Goal: Task Accomplishment & Management: Complete application form

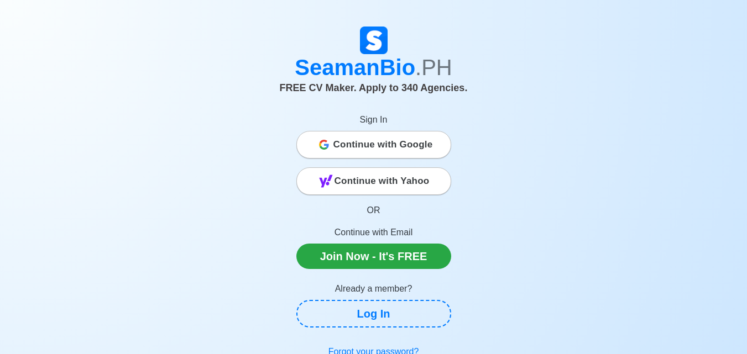
click at [409, 143] on span "Continue with Google" at bounding box center [382, 145] width 99 height 22
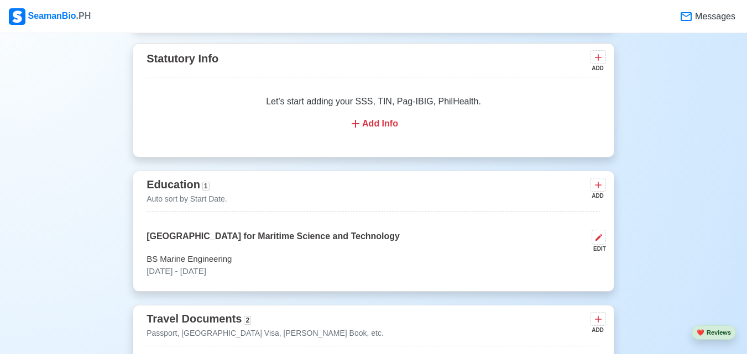
scroll to position [497, 0]
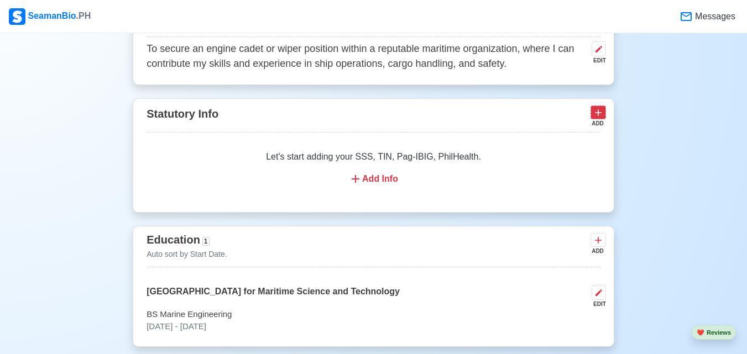
click at [594, 117] on icon at bounding box center [597, 112] width 11 height 11
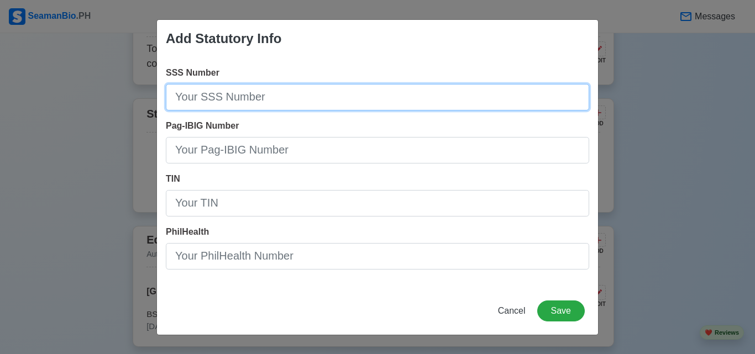
click at [320, 91] on input "SSS Number" at bounding box center [377, 97] width 423 height 27
type input "[PHONE_NUMBER]"
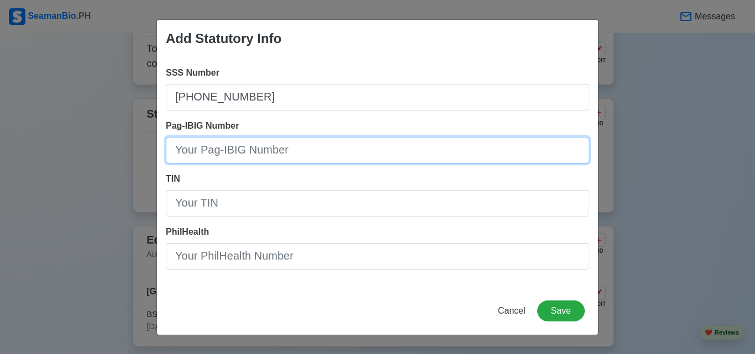
click at [265, 149] on input "Pag-IBIG Number" at bounding box center [377, 150] width 423 height 27
type input "121362260436"
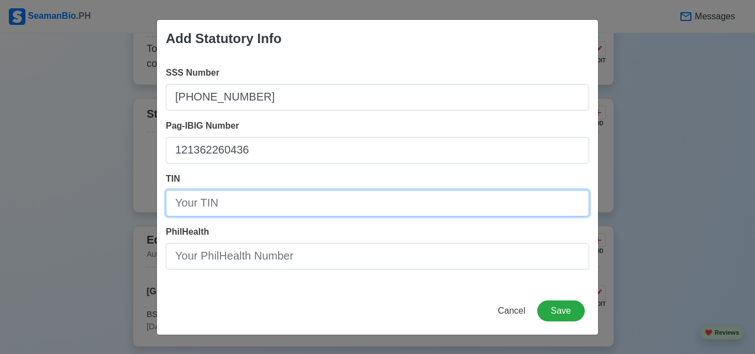
click at [226, 203] on input "TIN" at bounding box center [377, 203] width 423 height 27
type input "67859295700000"
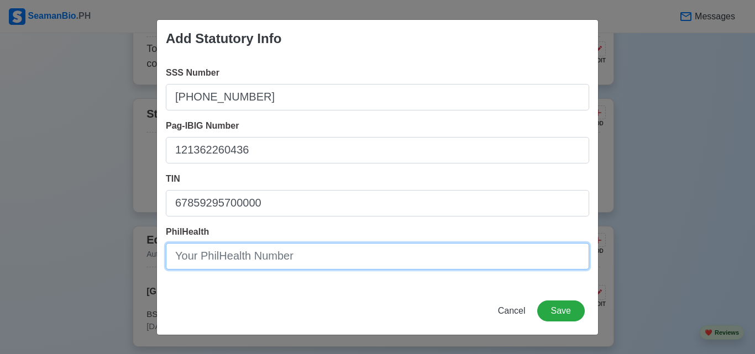
click at [217, 259] on input "PhilHealth" at bounding box center [377, 256] width 423 height 27
click at [256, 253] on input "PhilHealth" at bounding box center [377, 256] width 423 height 27
click at [275, 260] on input "PhilHealth" at bounding box center [377, 256] width 423 height 27
type input "05-252174327-1"
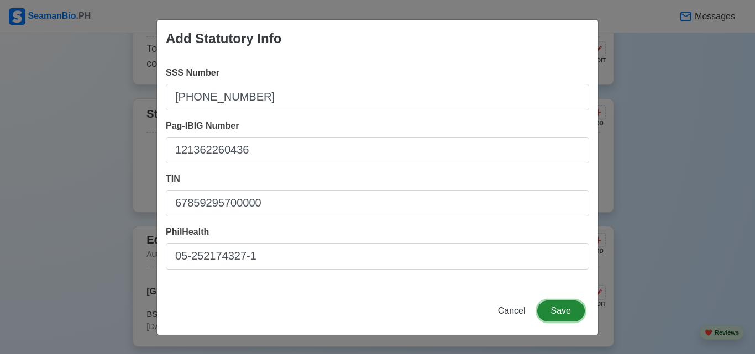
click at [567, 306] on button "Save" at bounding box center [561, 311] width 48 height 21
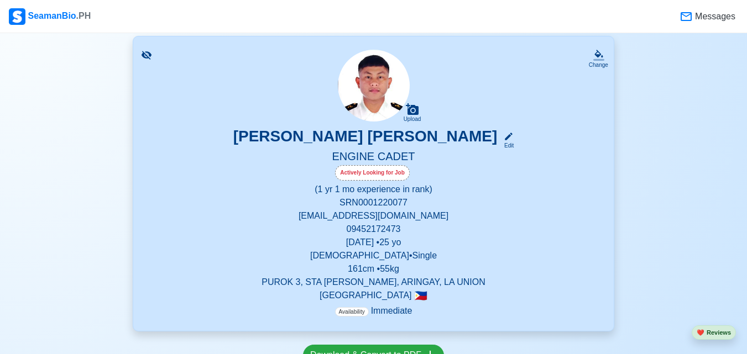
scroll to position [0, 0]
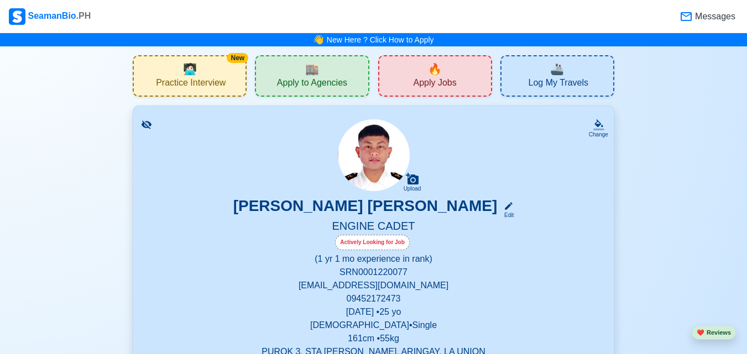
click at [477, 77] on div "🔥 Apply Jobs" at bounding box center [435, 75] width 114 height 41
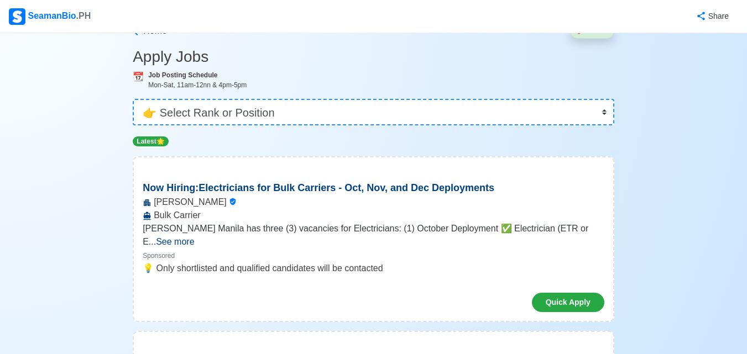
scroll to position [55, 0]
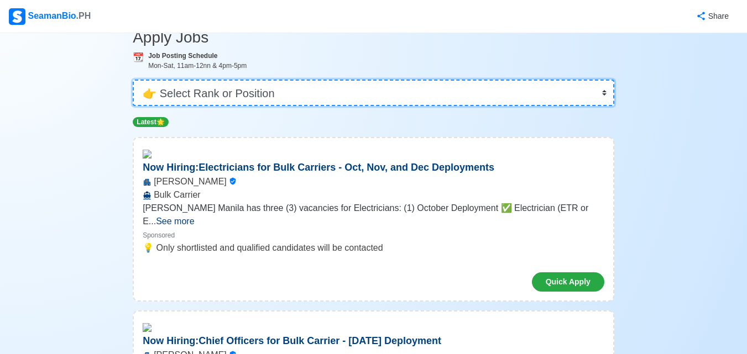
click at [601, 97] on select "👉 Select Rank or Position Master Chief Officer 2nd Officer 3rd Officer Junior O…" at bounding box center [373, 93] width 481 height 27
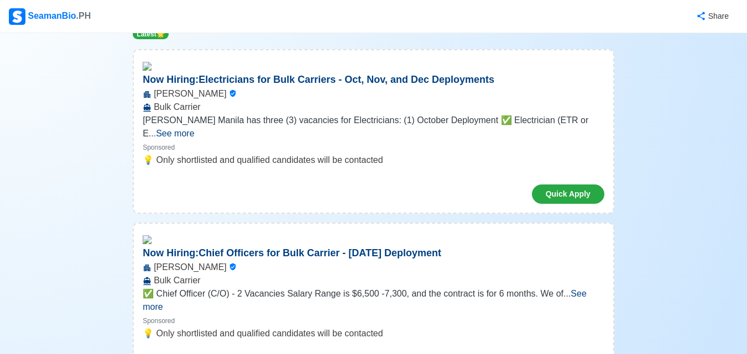
scroll to position [0, 0]
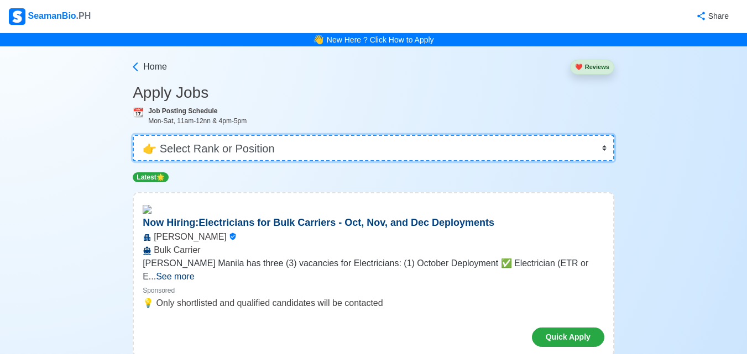
drag, startPoint x: 555, startPoint y: 150, endPoint x: 526, endPoint y: 160, distance: 30.9
click at [555, 150] on select "👉 Select Rank or Position Master Chief Officer 2nd Officer 3rd Officer Junior O…" at bounding box center [373, 148] width 481 height 27
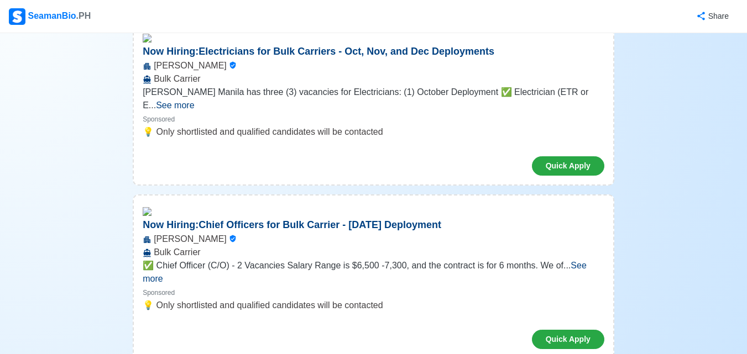
scroll to position [55, 0]
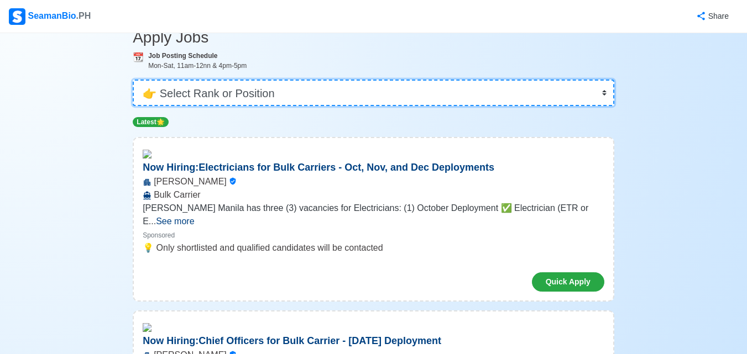
click at [584, 92] on select "👉 Select Rank or Position Master Chief Officer 2nd Officer 3rd Officer Junior O…" at bounding box center [373, 93] width 481 height 27
select select "Cadet"
click at [134, 106] on select "👉 Select Rank or Position Master Chief Officer 2nd Officer 3rd Officer Junior O…" at bounding box center [373, 93] width 481 height 27
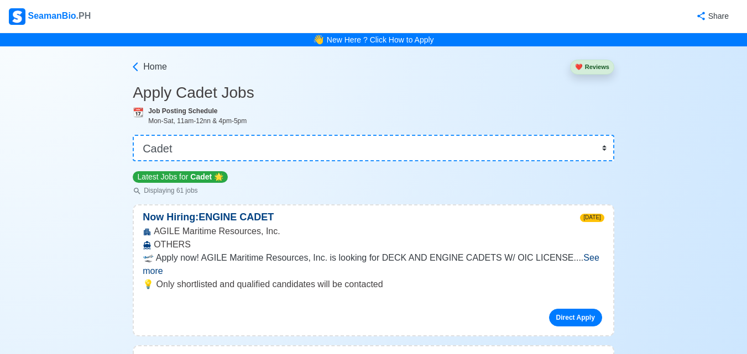
click at [585, 258] on span "See more" at bounding box center [371, 264] width 456 height 23
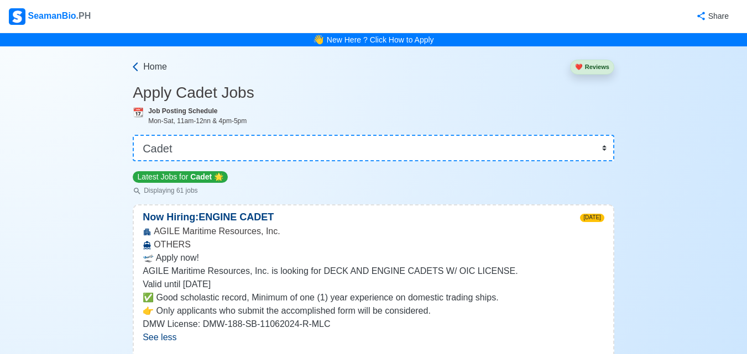
click at [143, 68] on span "Home" at bounding box center [155, 66] width 24 height 13
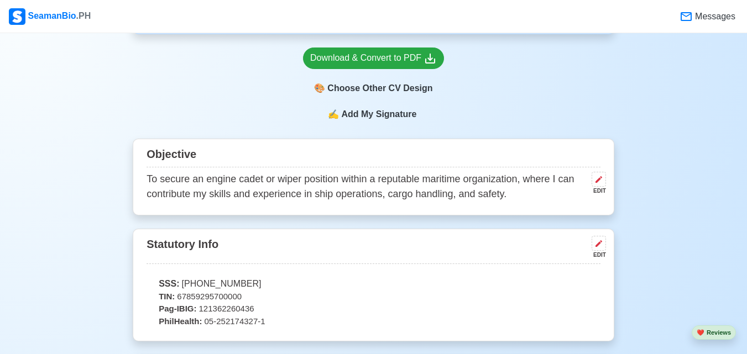
scroll to position [442, 0]
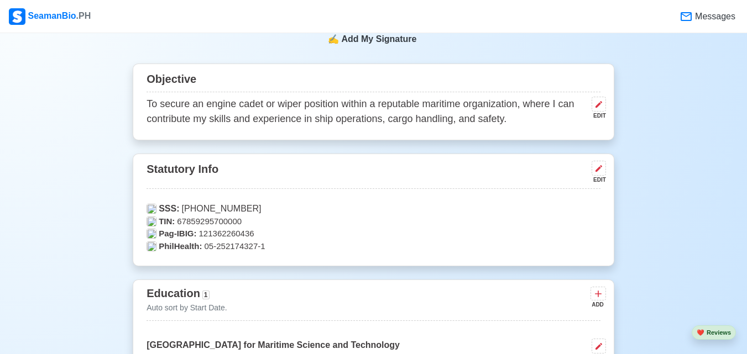
click at [507, 119] on p "To secure an engine cadet or wiper position within a reputable maritime organiz…" at bounding box center [366, 112] width 440 height 30
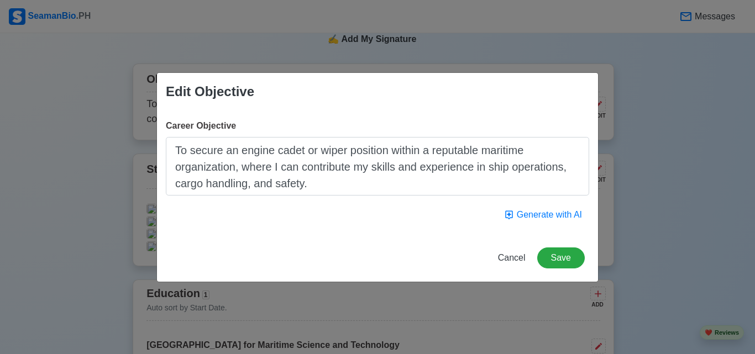
drag, startPoint x: 344, startPoint y: 188, endPoint x: 162, endPoint y: 134, distance: 189.9
click at [162, 134] on div "Career Objective To secure an engine cadet or wiper position within a reputable…" at bounding box center [377, 173] width 441 height 124
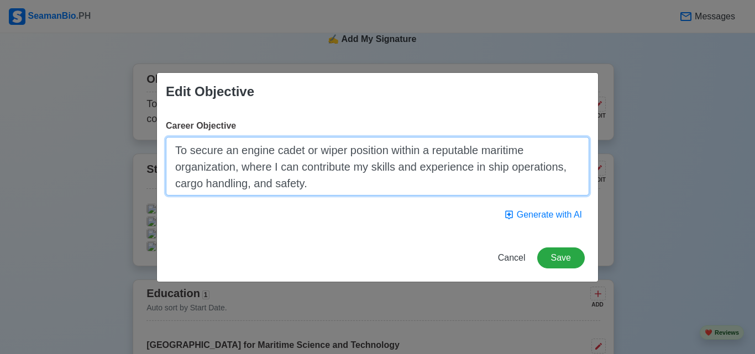
drag, startPoint x: 430, startPoint y: 174, endPoint x: 419, endPoint y: 174, distance: 11.1
click at [430, 174] on textarea "To secure an engine cadet or wiper position within a reputable maritime organiz…" at bounding box center [377, 166] width 423 height 59
drag, startPoint x: 300, startPoint y: 173, endPoint x: 169, endPoint y: 148, distance: 133.8
click at [169, 148] on textarea "To secure an engine cadet or wiper position within a reputable maritime organiz…" at bounding box center [377, 166] width 423 height 59
paste textarea "Engine Cadet or Wiper position in a reputable maritime organization where I can…"
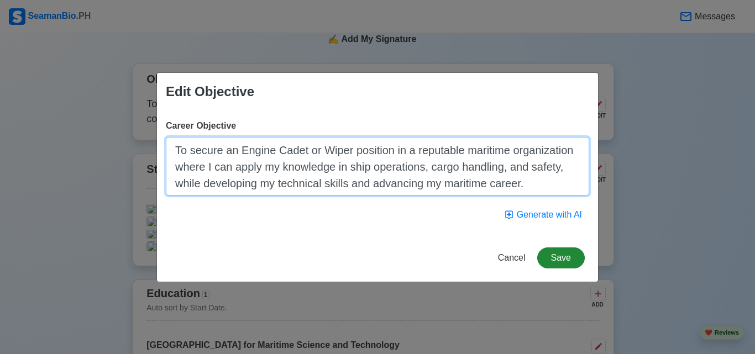
type textarea "To secure an Engine Cadet or Wiper position in a reputable maritime organizatio…"
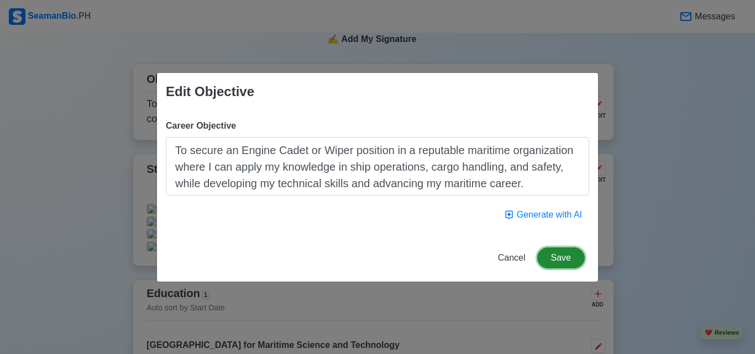
click at [572, 261] on button "Save" at bounding box center [561, 258] width 48 height 21
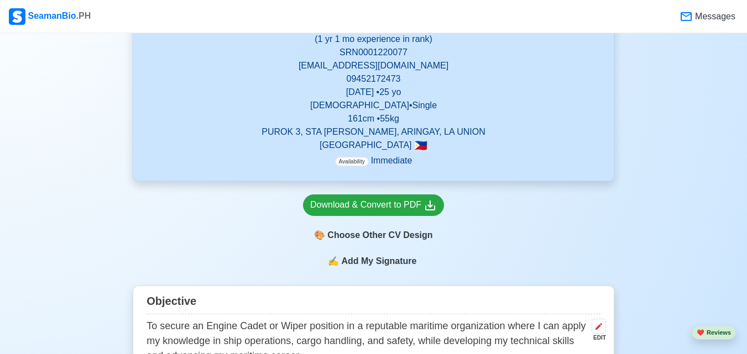
scroll to position [221, 0]
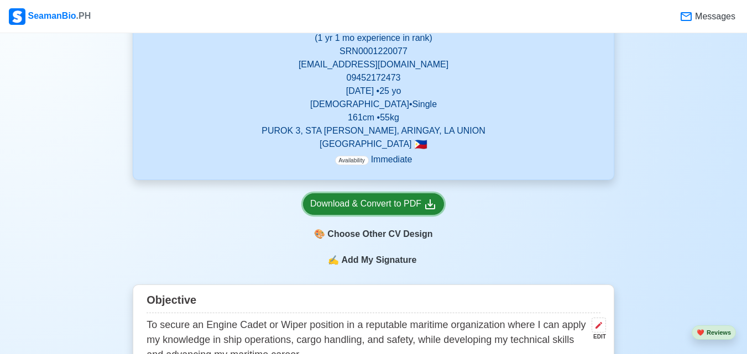
click at [377, 211] on div "Download & Convert to PDF" at bounding box center [373, 204] width 127 height 14
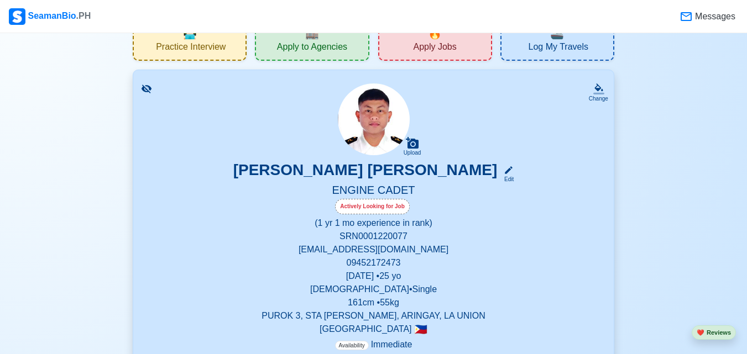
scroll to position [55, 0]
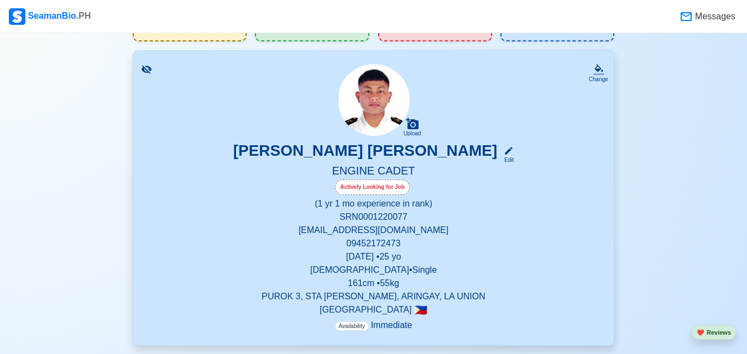
click at [377, 169] on h5 "ENGINE CADET" at bounding box center [373, 171] width 454 height 15
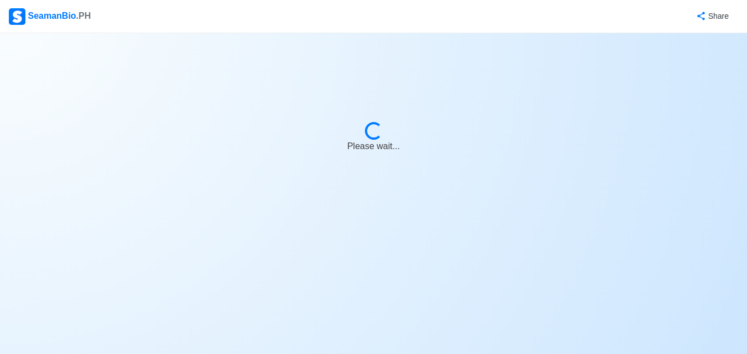
select select "Actively Looking for Job"
select select "Visible for Hiring"
select select "Single"
select select "Male"
select select "PH"
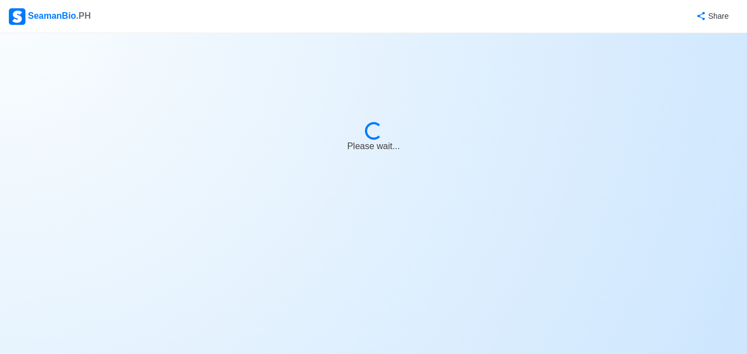
select select "1"
select select "4102416000000"
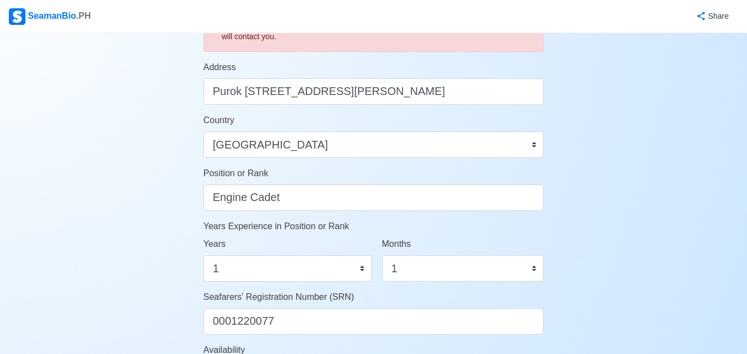
scroll to position [497, 0]
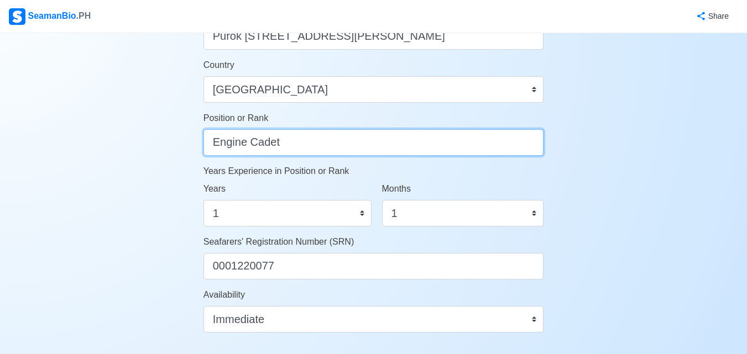
click at [285, 143] on input "Engine Cadet" at bounding box center [373, 142] width 340 height 27
type input "E"
type input "e"
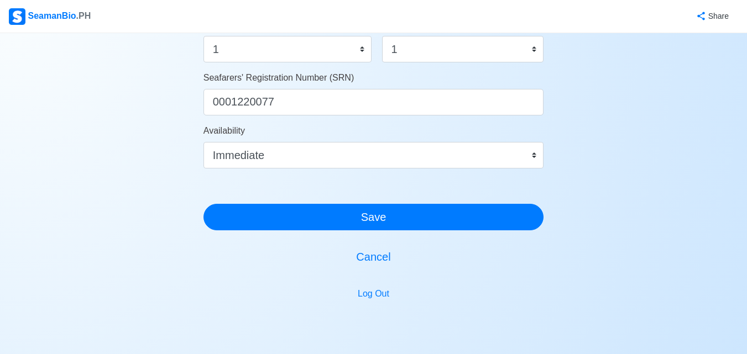
scroll to position [663, 0]
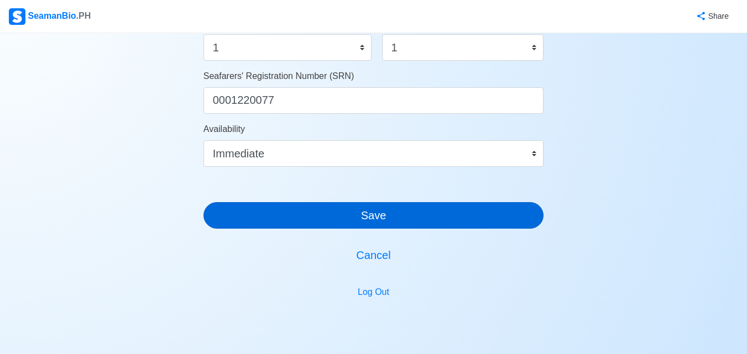
type input "ENGINE CADET"
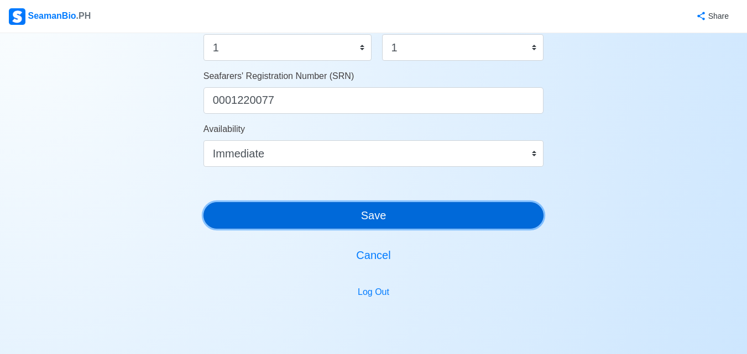
click at [355, 212] on button "Save" at bounding box center [373, 215] width 340 height 27
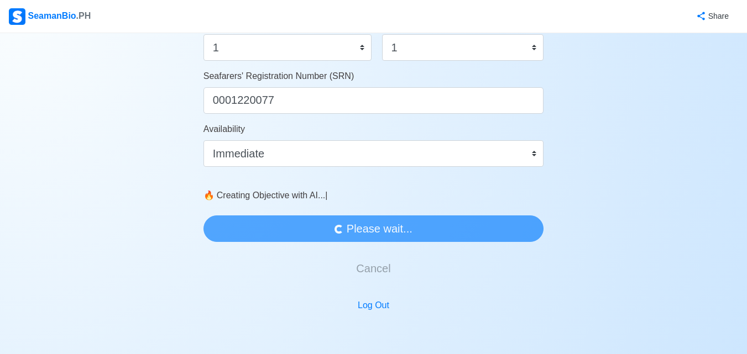
click at [284, 86] on div "Seafarers' Registration Number (SRN) 0001220077" at bounding box center [373, 92] width 340 height 44
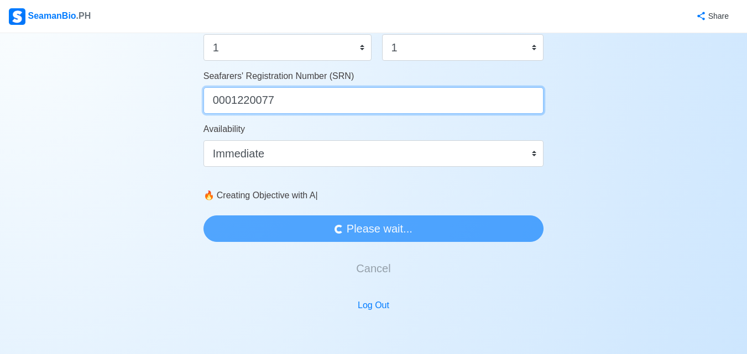
click at [290, 93] on input "0001220077" at bounding box center [373, 100] width 340 height 27
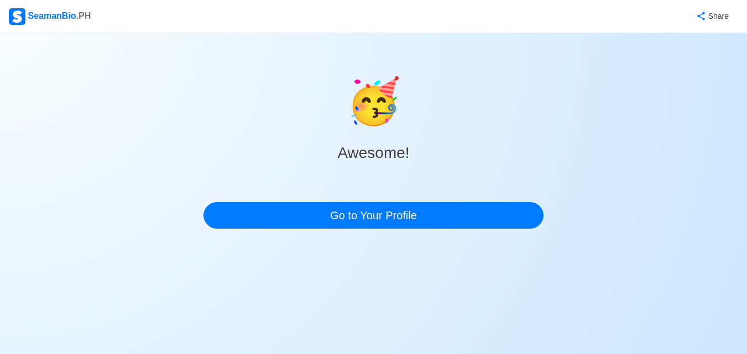
scroll to position [0, 0]
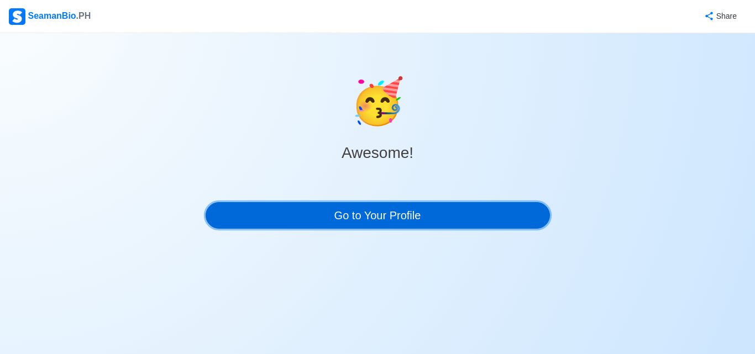
click at [366, 222] on link "Go to Your Profile" at bounding box center [378, 215] width 344 height 27
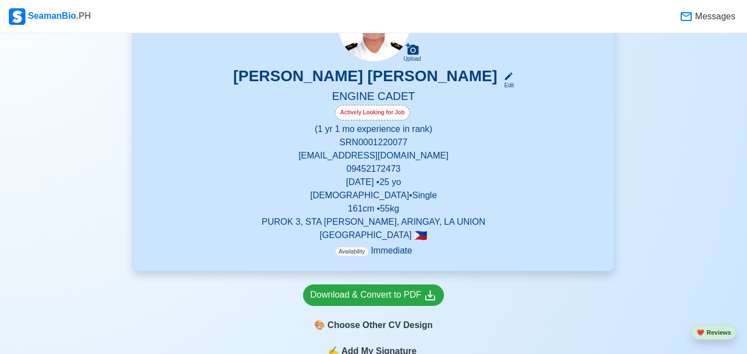
scroll to position [111, 0]
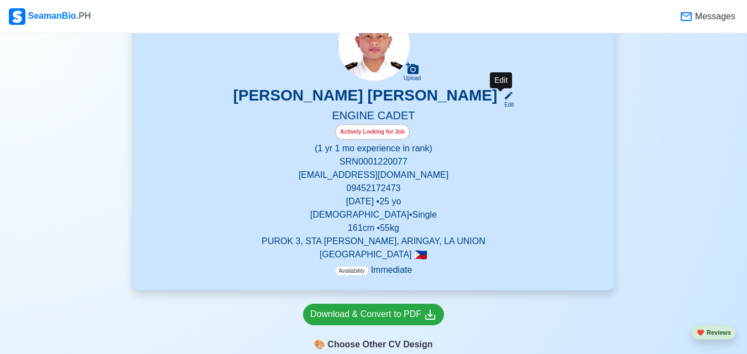
click at [499, 101] on div "Edit" at bounding box center [506, 105] width 14 height 8
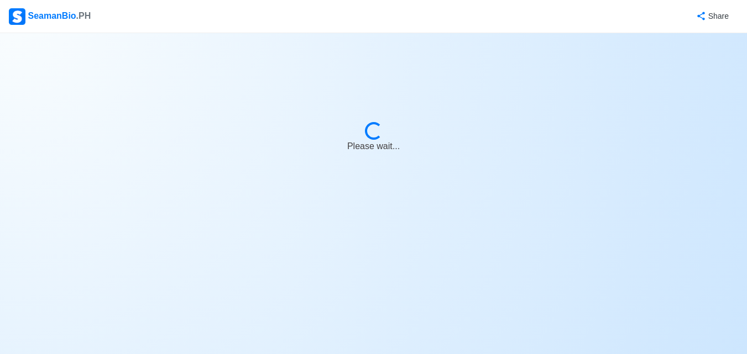
select select "Actively Looking for Job"
select select "Visible for Hiring"
select select "Single"
select select "Male"
select select "PH"
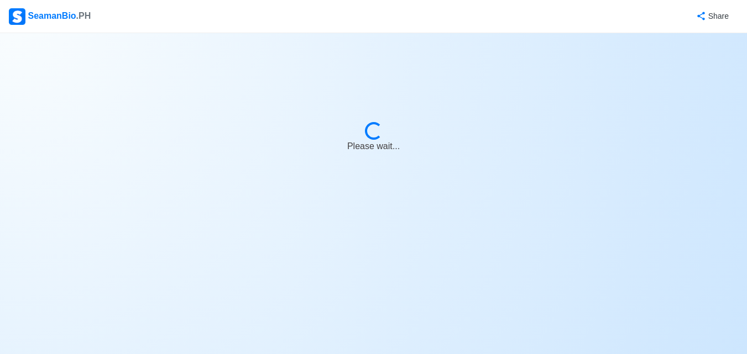
select select "1"
select select "4102416000000"
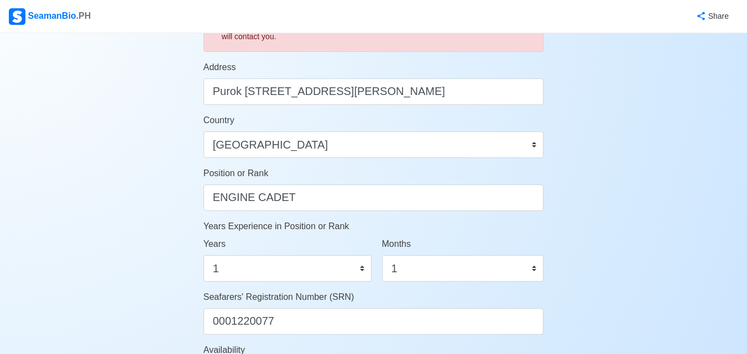
scroll to position [663, 0]
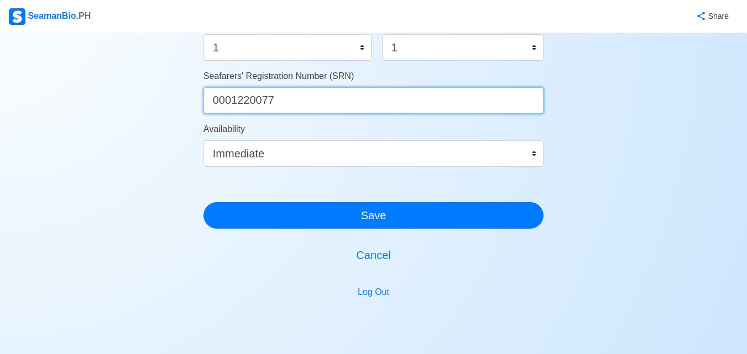
click at [282, 96] on input "0001220077" at bounding box center [373, 100] width 340 height 27
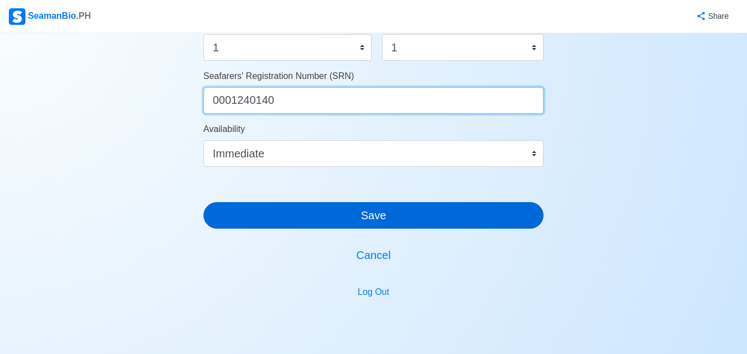
type input "0001240140"
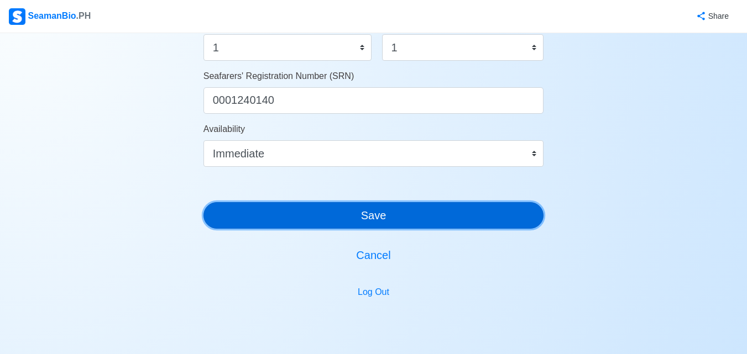
click at [393, 221] on button "Save" at bounding box center [373, 215] width 340 height 27
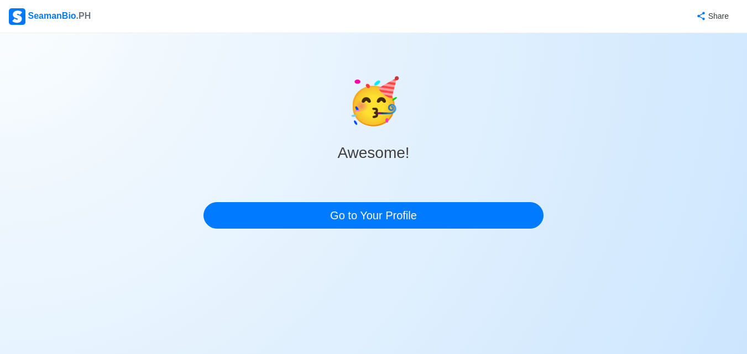
scroll to position [0, 0]
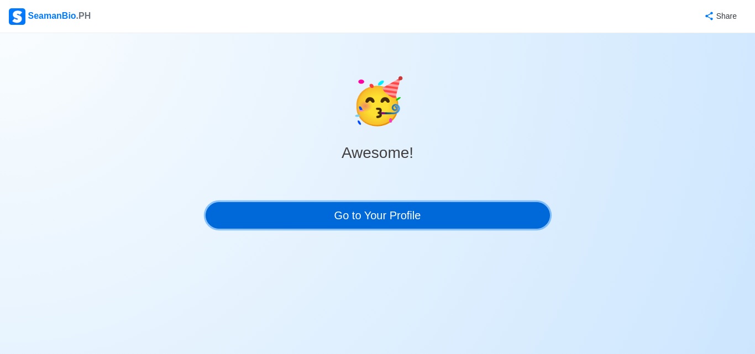
click at [381, 209] on link "Go to Your Profile" at bounding box center [378, 215] width 344 height 27
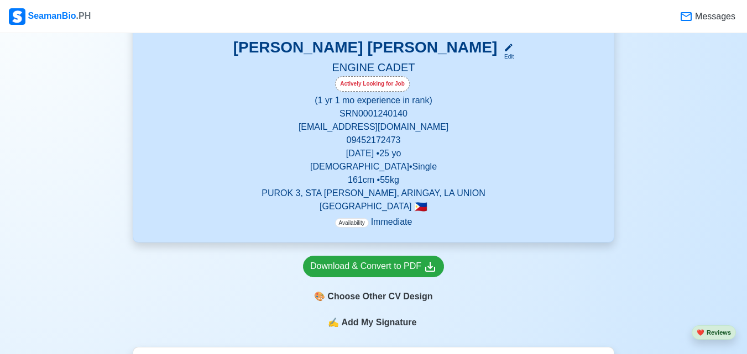
scroll to position [387, 0]
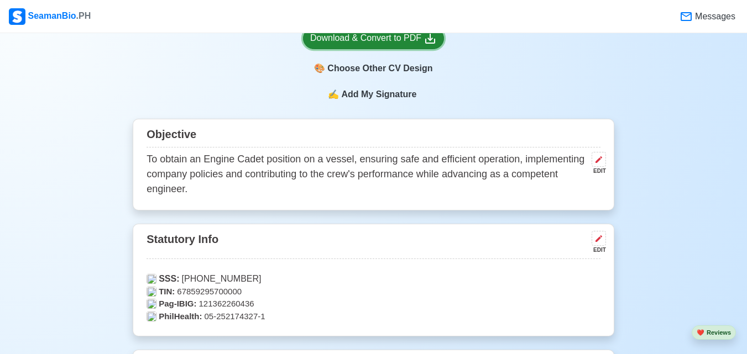
click at [425, 38] on icon at bounding box center [429, 38] width 13 height 13
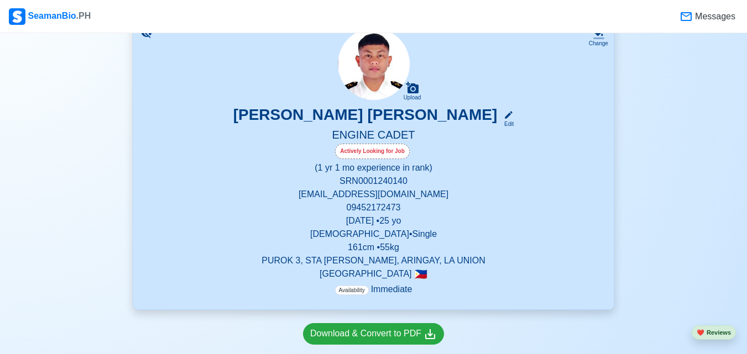
scroll to position [0, 0]
